Goal: Information Seeking & Learning: Learn about a topic

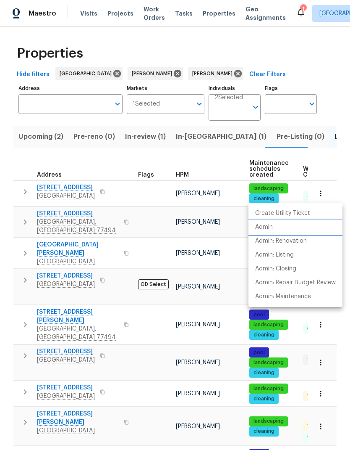
click at [269, 224] on p "Admin" at bounding box center [264, 227] width 18 height 9
click at [114, 161] on div at bounding box center [175, 225] width 350 height 450
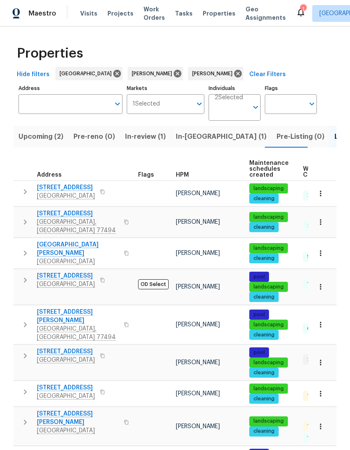
click at [71, 186] on span "21415 Park Mount Dr" at bounding box center [66, 187] width 58 height 8
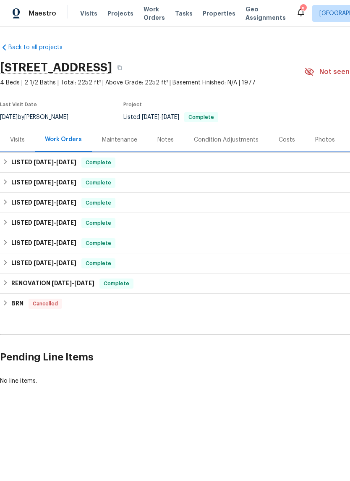
click at [55, 159] on span "8/21/25 - 8/27/25" at bounding box center [55, 162] width 43 height 6
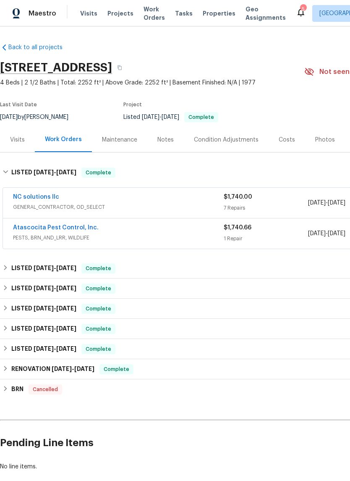
click at [81, 225] on link "Atascocita Pest Control, Inc." at bounding box center [56, 228] width 86 height 6
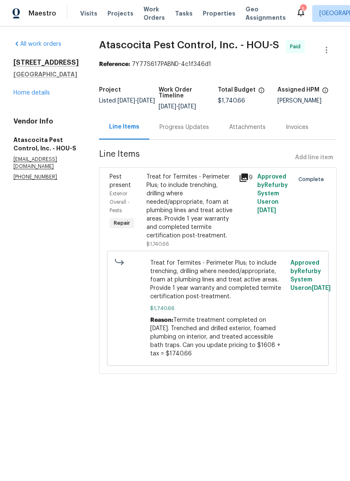
click at [35, 96] on link "Home details" at bounding box center [31, 93] width 37 height 6
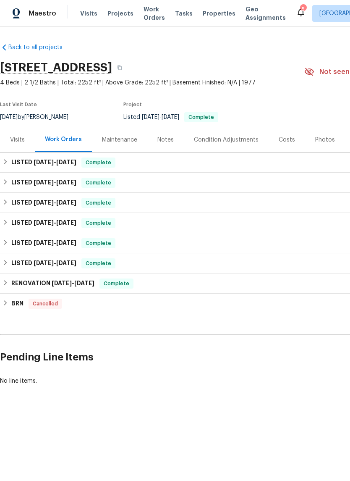
click at [100, 152] on div "Maintenance" at bounding box center [119, 139] width 55 height 25
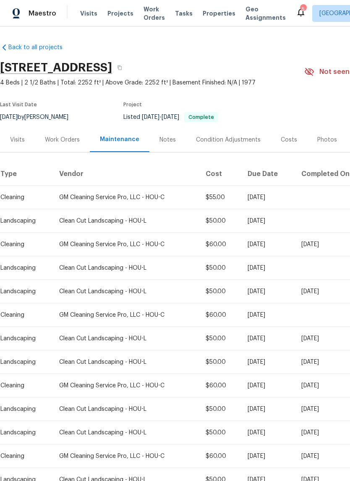
click at [55, 141] on div "Work Orders" at bounding box center [62, 140] width 35 height 8
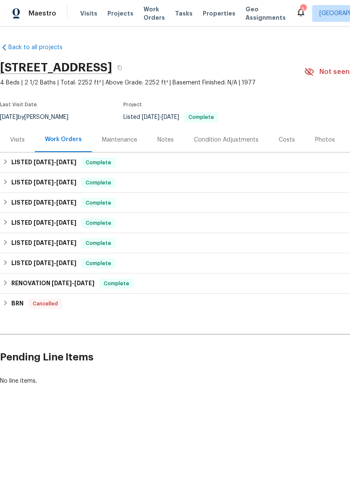
click at [118, 168] on div "LISTED 8/21/25 - 8/27/25 Complete" at bounding box center [237, 163] width 475 height 20
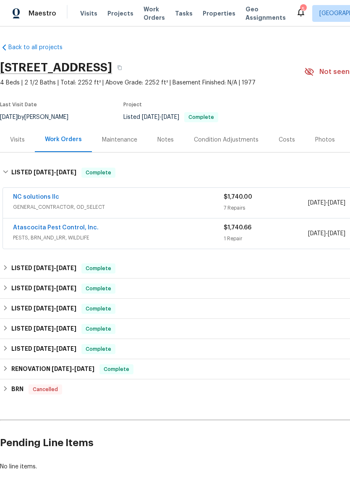
click at [45, 195] on link "NC solutions llc" at bounding box center [36, 197] width 46 height 6
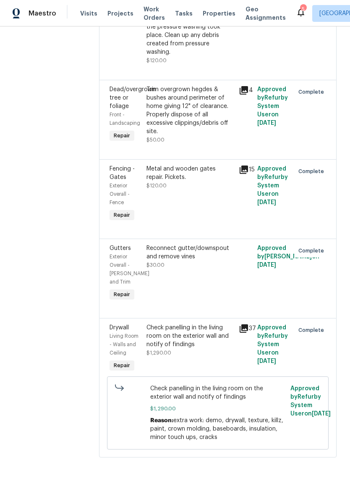
scroll to position [351, 0]
